Goal: Communication & Community: Answer question/provide support

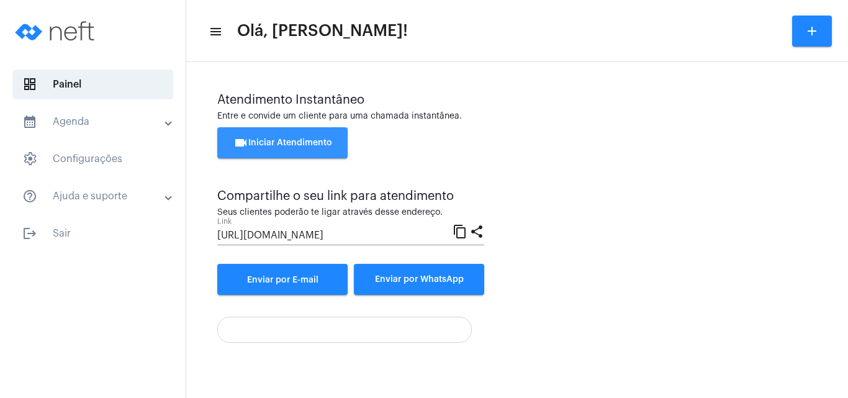
click at [267, 139] on span "videocam Iniciar Atendimento" at bounding box center [283, 143] width 99 height 9
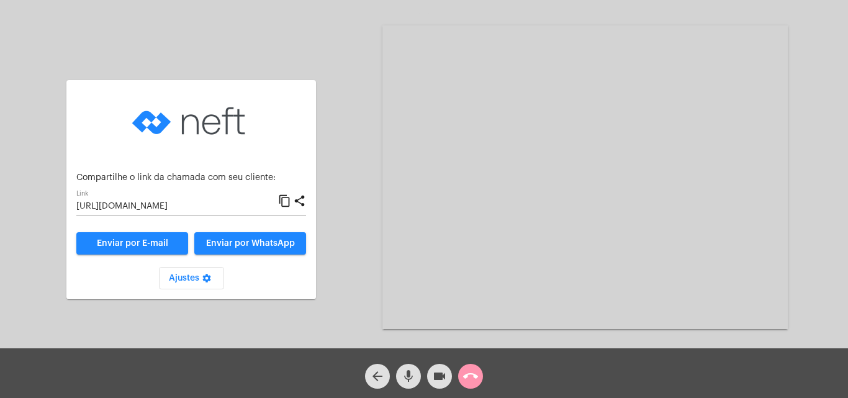
click at [284, 202] on mat-icon "content_copy" at bounding box center [284, 201] width 13 height 15
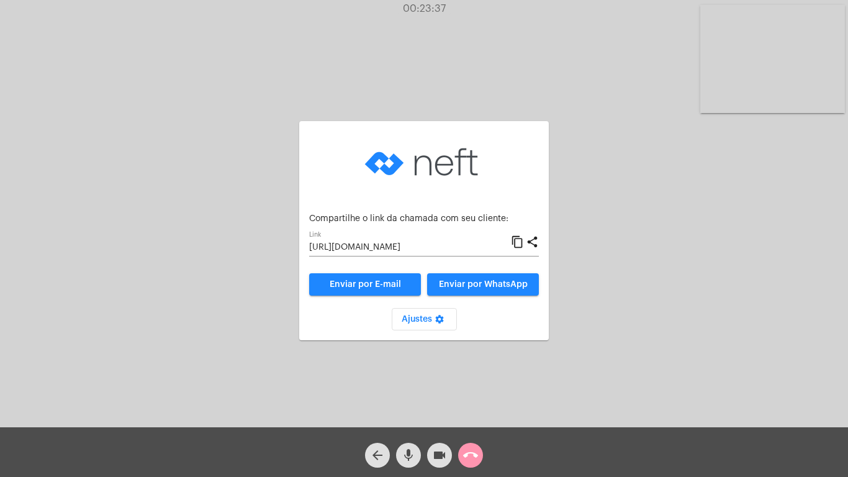
click at [465, 397] on mat-icon "call_end" at bounding box center [470, 455] width 15 height 15
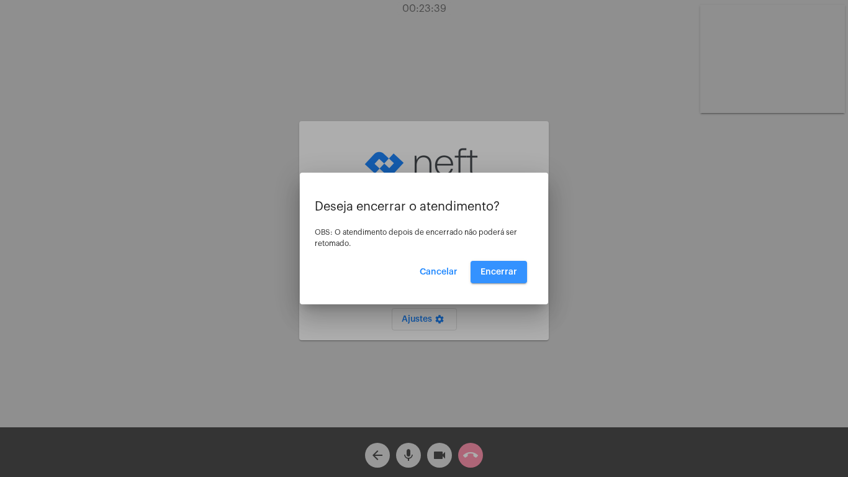
click at [500, 267] on button "Encerrar" at bounding box center [499, 272] width 57 height 22
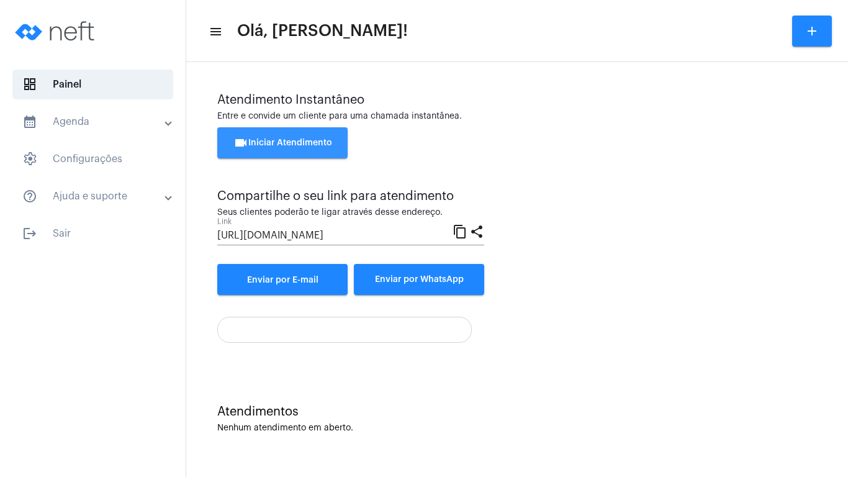
click at [289, 138] on button "videocam Iniciar Atendimento" at bounding box center [282, 142] width 130 height 31
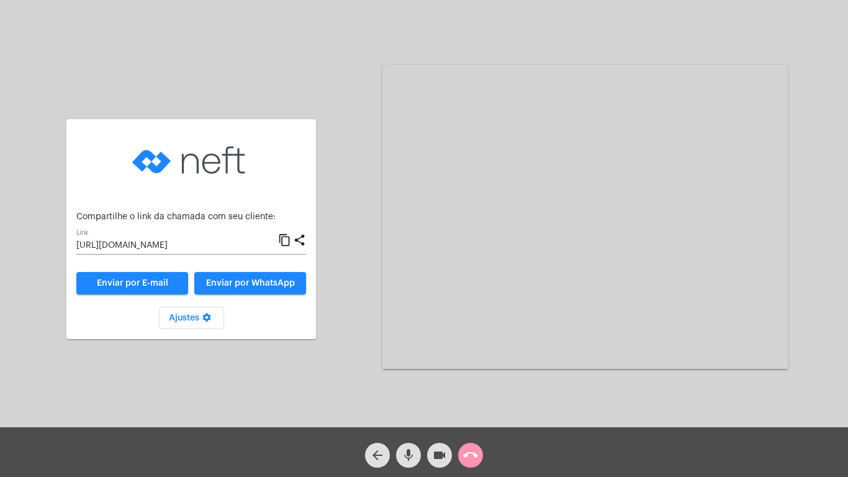
click at [284, 237] on mat-icon "content_copy" at bounding box center [284, 240] width 13 height 15
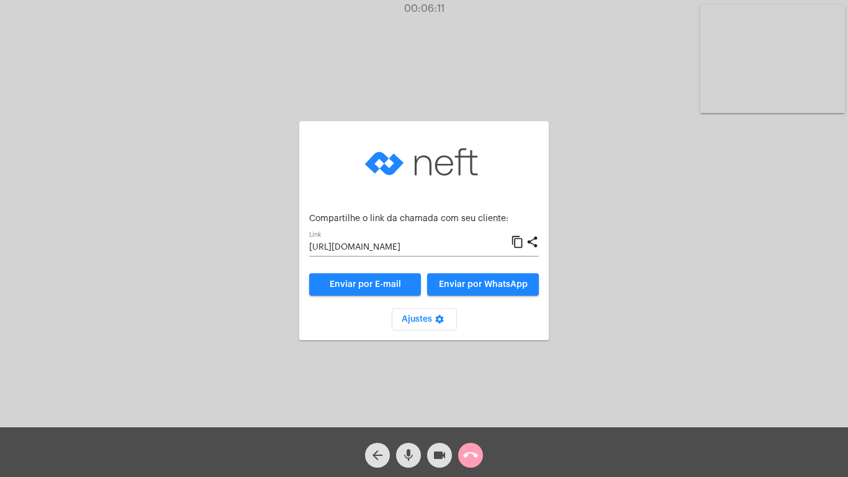
click at [468, 397] on mat-icon "call_end" at bounding box center [470, 455] width 15 height 15
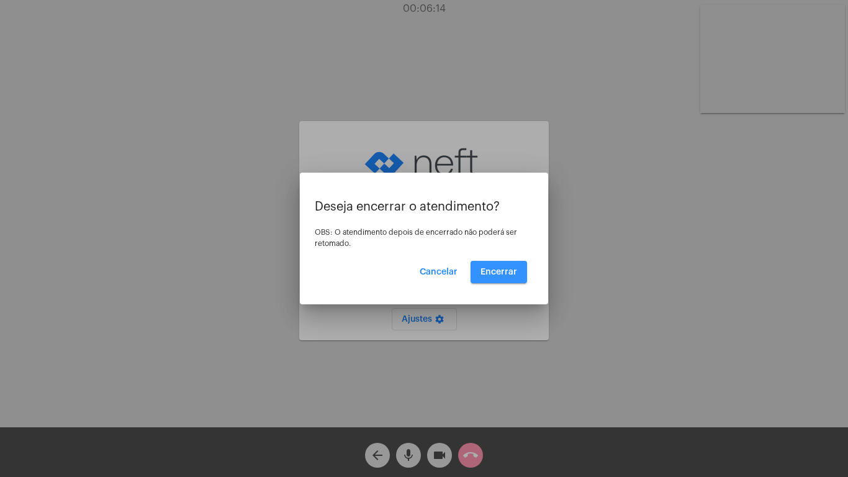
click at [506, 266] on button "Encerrar" at bounding box center [499, 272] width 57 height 22
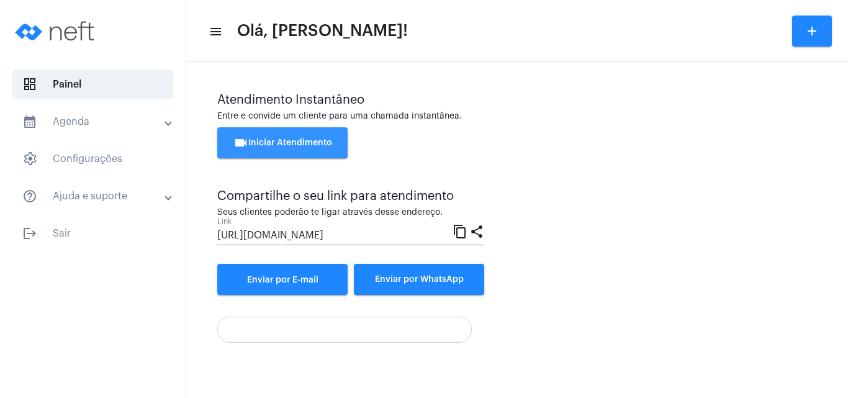
click at [273, 141] on span "videocam Iniciar Atendimento" at bounding box center [283, 143] width 99 height 9
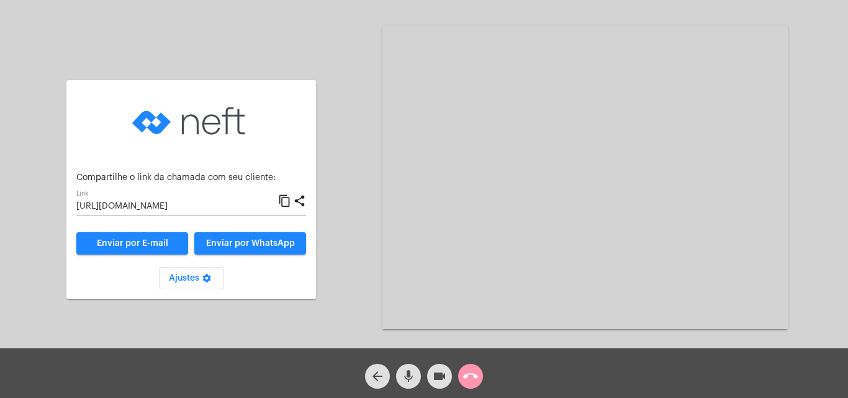
click at [284, 200] on mat-icon "content_copy" at bounding box center [284, 201] width 13 height 15
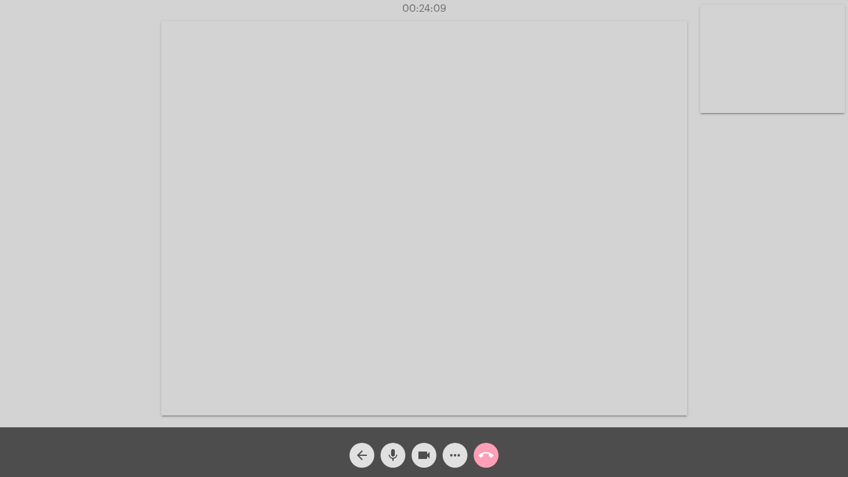
click at [484, 397] on mat-icon "call_end" at bounding box center [486, 455] width 15 height 15
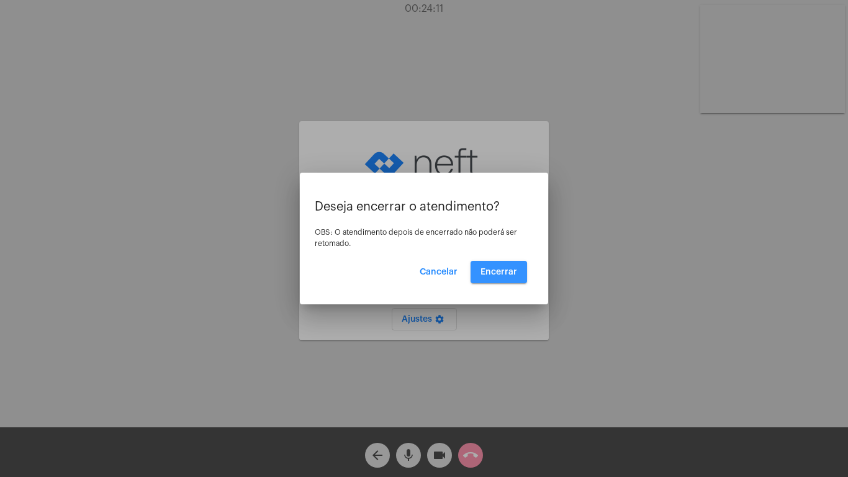
click at [502, 270] on span "Encerrar" at bounding box center [499, 272] width 37 height 9
